Goal: Task Accomplishment & Management: Manage account settings

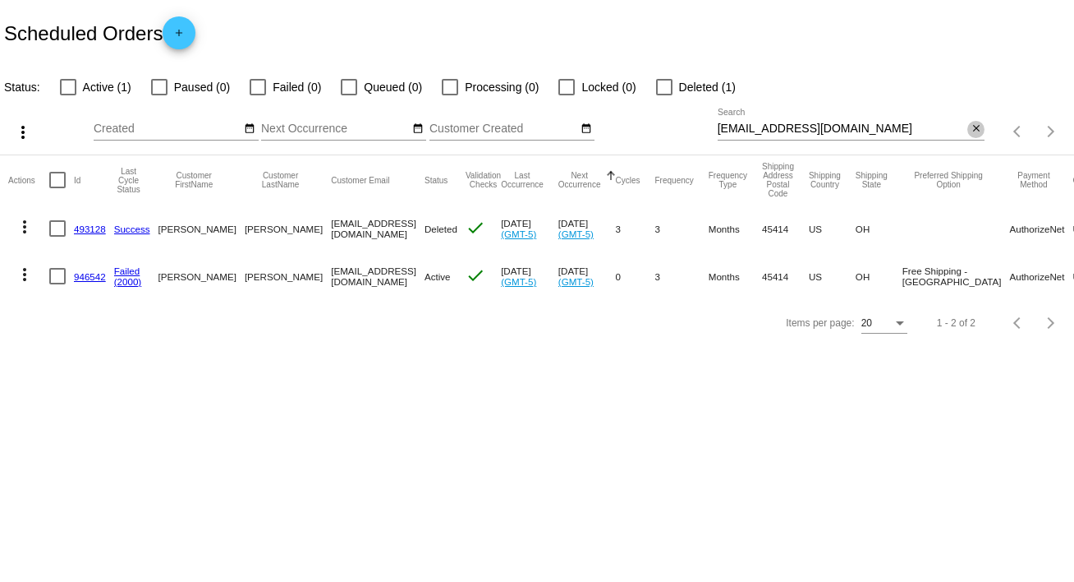
click at [976, 125] on mat-icon "close" at bounding box center [976, 128] width 11 height 13
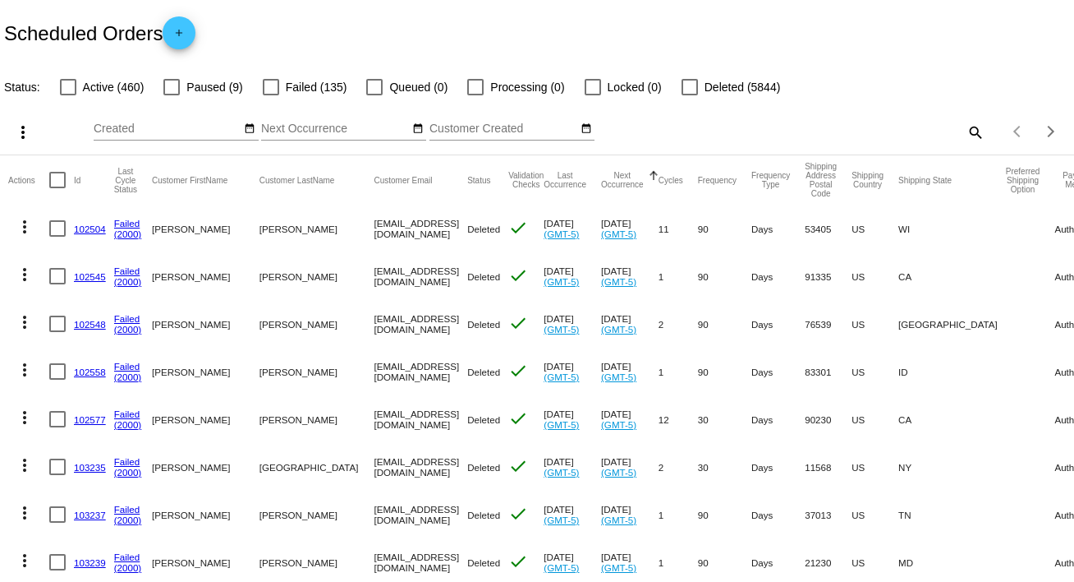
click at [965, 127] on mat-icon "search" at bounding box center [975, 131] width 20 height 25
click at [961, 127] on input "Search" at bounding box center [852, 128] width 268 height 13
paste input "[EMAIL_ADDRESS][DOMAIN_NAME]"
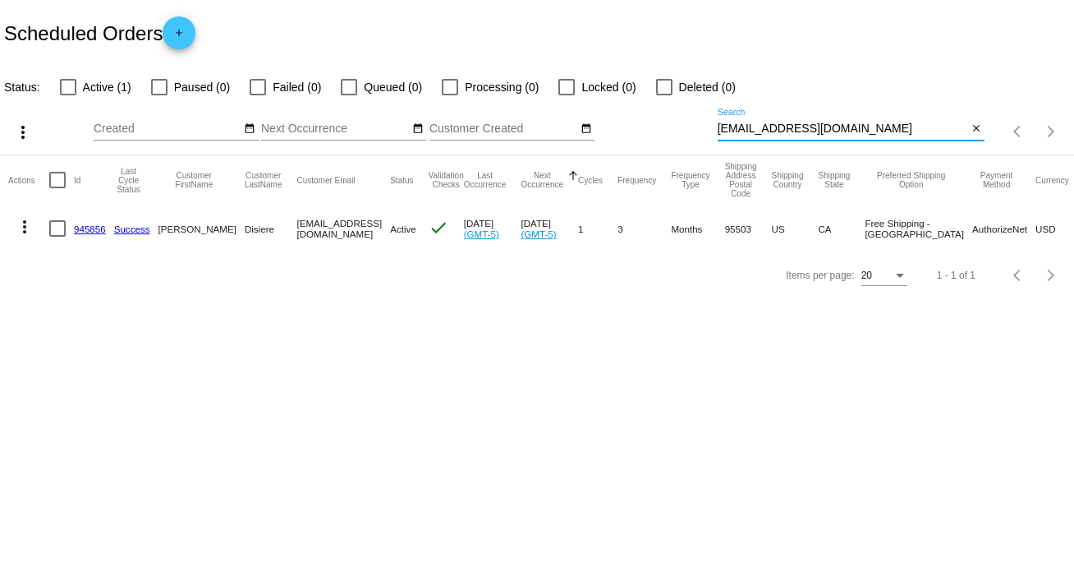
type input "[EMAIL_ADDRESS][DOMAIN_NAME]"
click at [21, 227] on mat-icon "more_vert" at bounding box center [25, 227] width 20 height 20
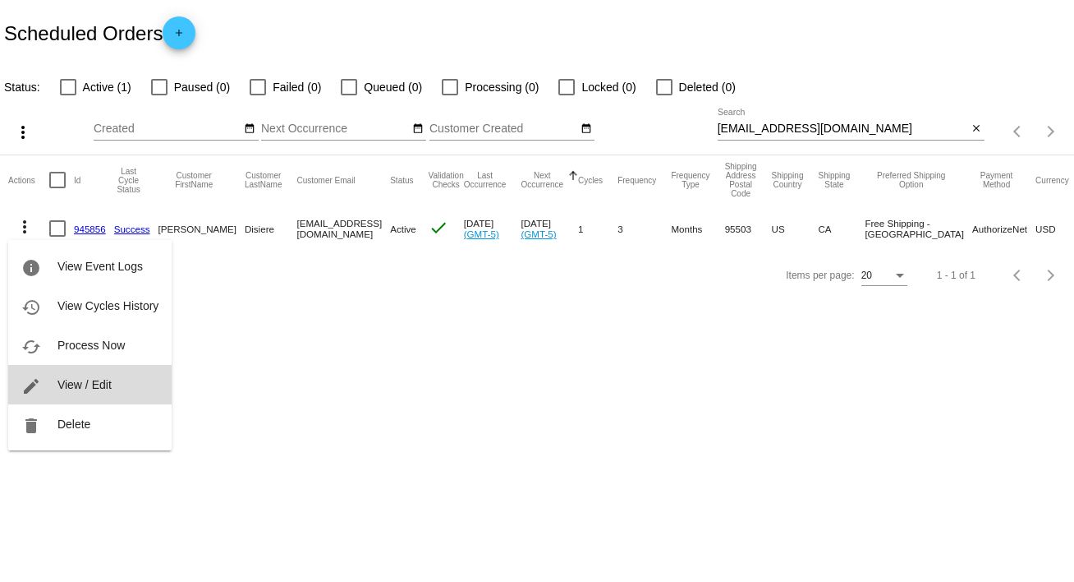
click at [103, 384] on span "View / Edit" at bounding box center [84, 384] width 54 height 13
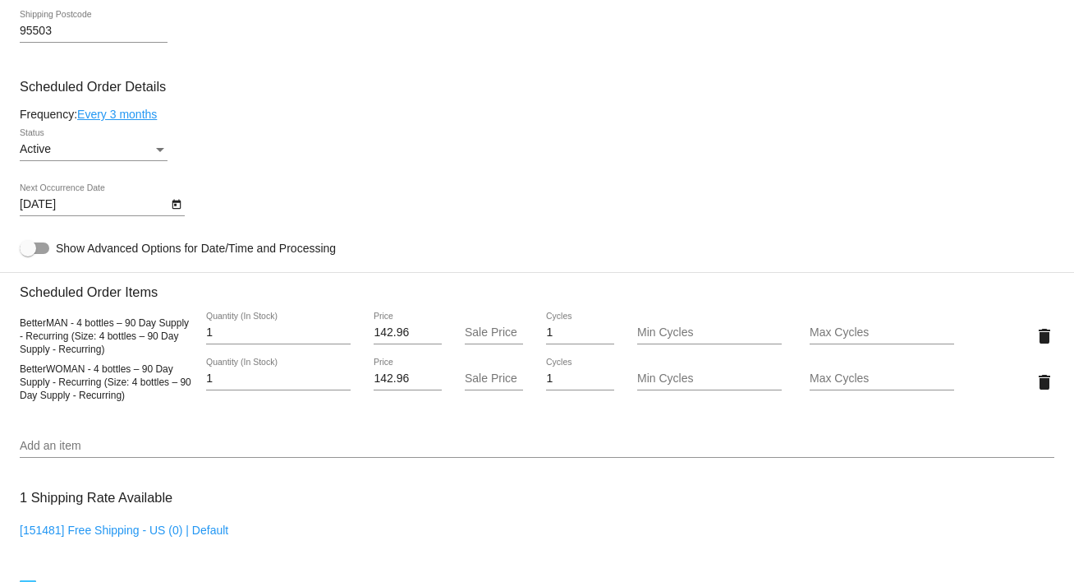
scroll to position [885, 0]
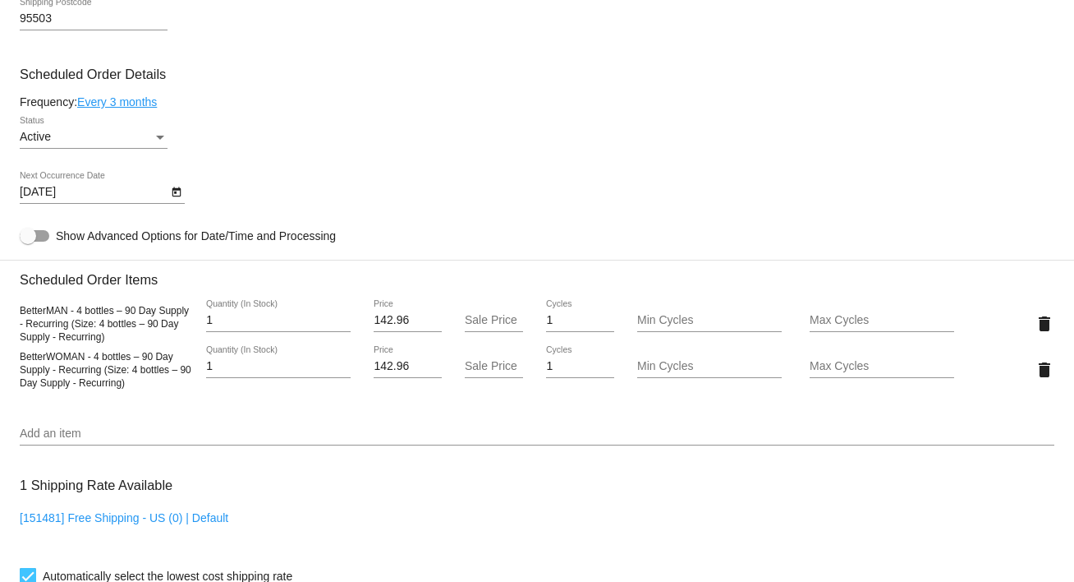
click at [158, 139] on div "Status" at bounding box center [160, 138] width 8 height 4
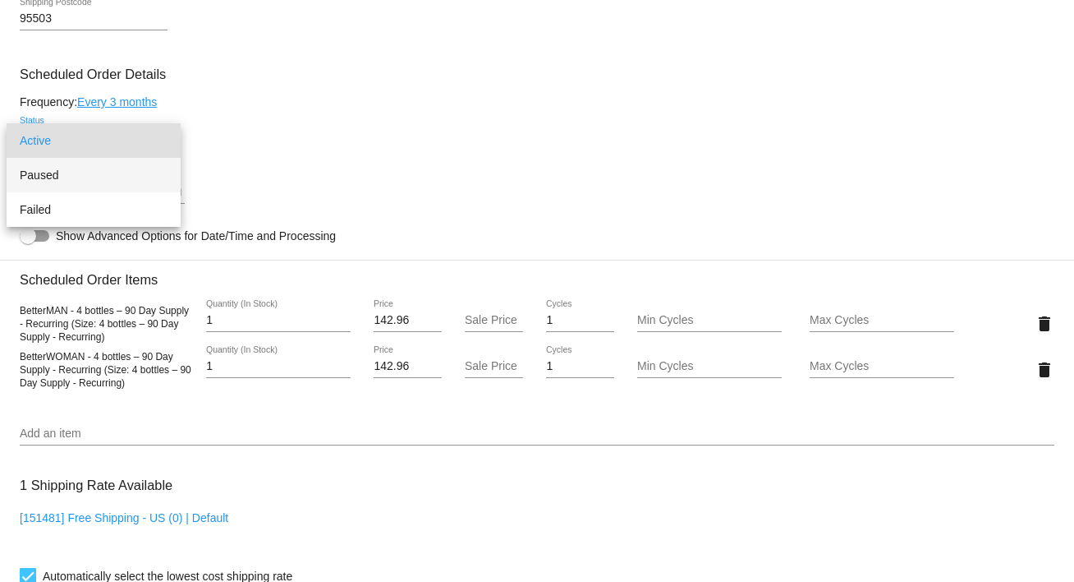
click at [130, 167] on span "Paused" at bounding box center [94, 175] width 148 height 34
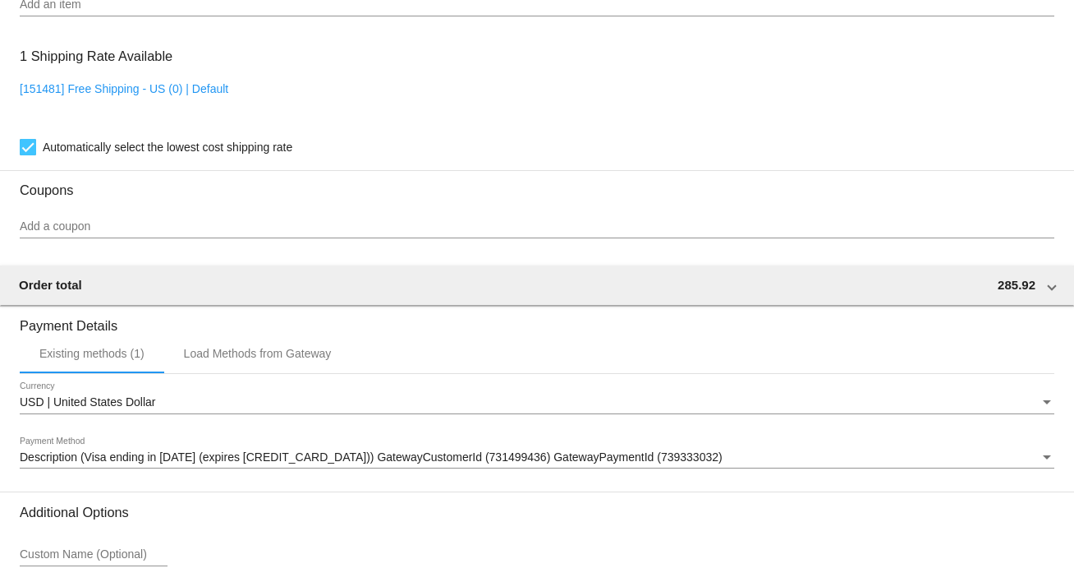
scroll to position [1461, 0]
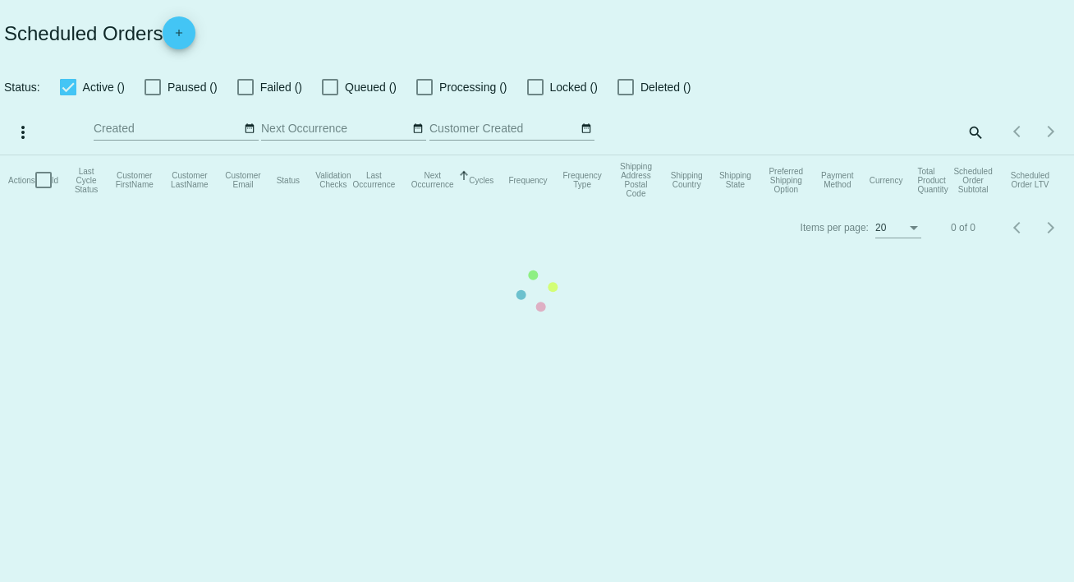
checkbox input "false"
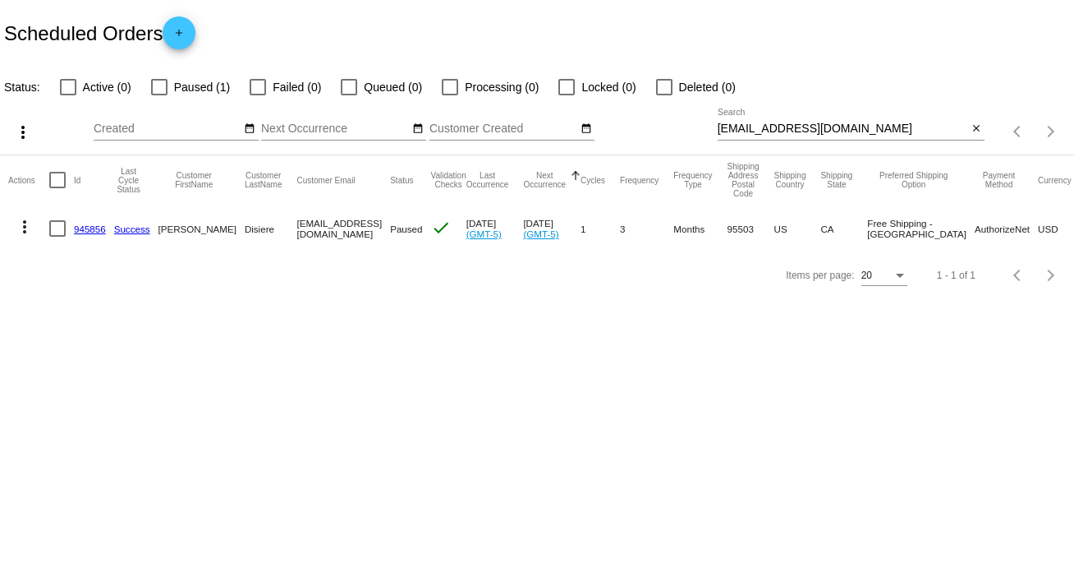
click at [23, 227] on mat-icon "more_vert" at bounding box center [25, 227] width 20 height 20
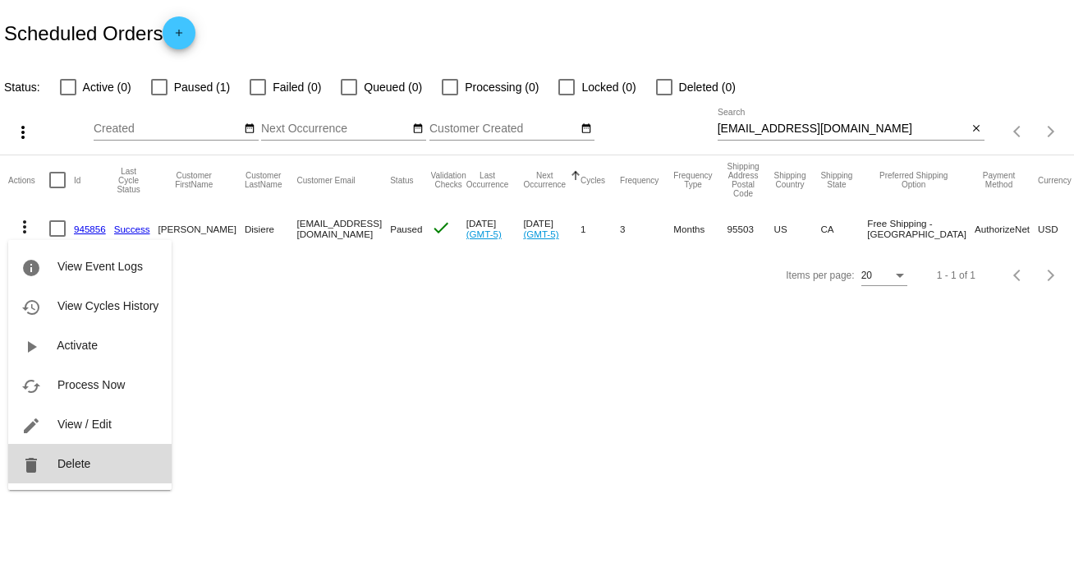
click at [117, 446] on button "delete Delete" at bounding box center [89, 463] width 163 height 39
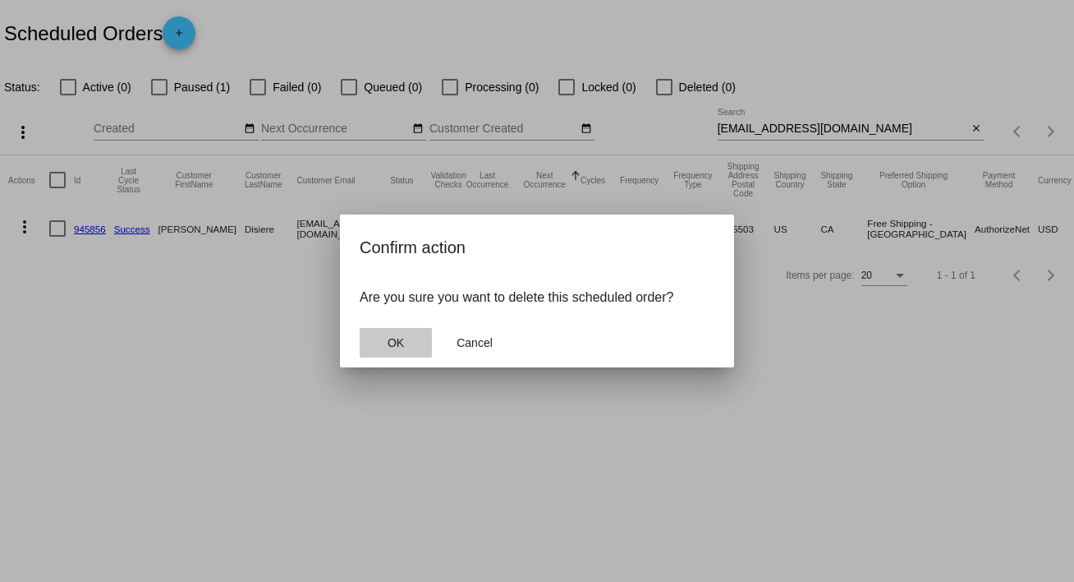
click at [388, 339] on span "OK" at bounding box center [396, 342] width 16 height 13
